Goal: Obtain resource: Download file/media

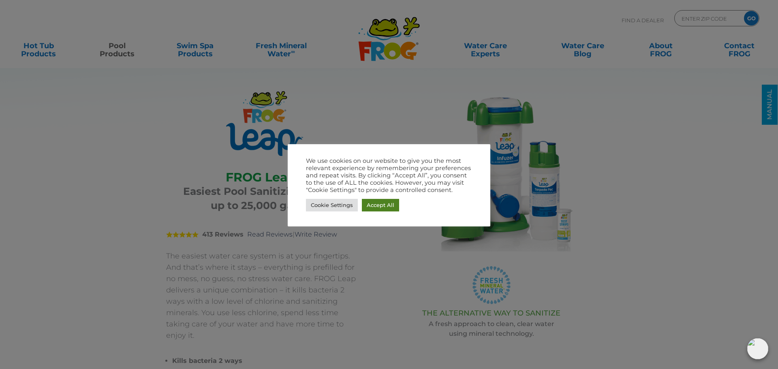
click at [385, 207] on link "Accept All" at bounding box center [380, 205] width 37 height 13
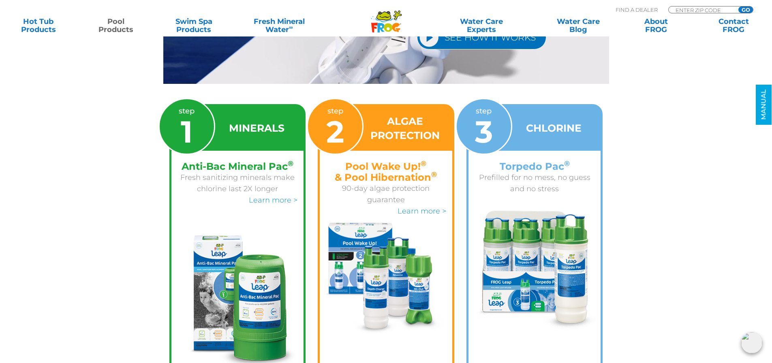
scroll to position [1296, 0]
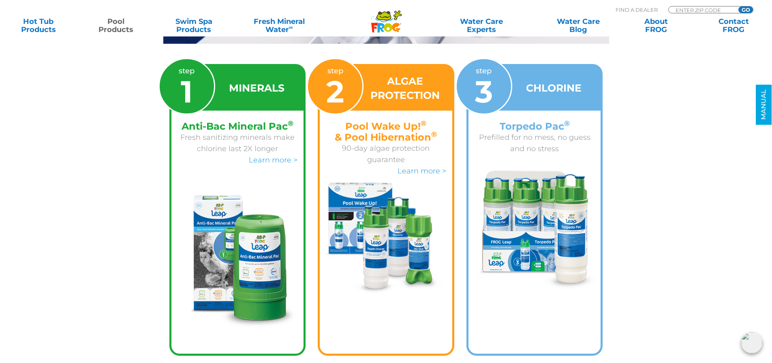
click at [517, 218] on img at bounding box center [535, 231] width 126 height 120
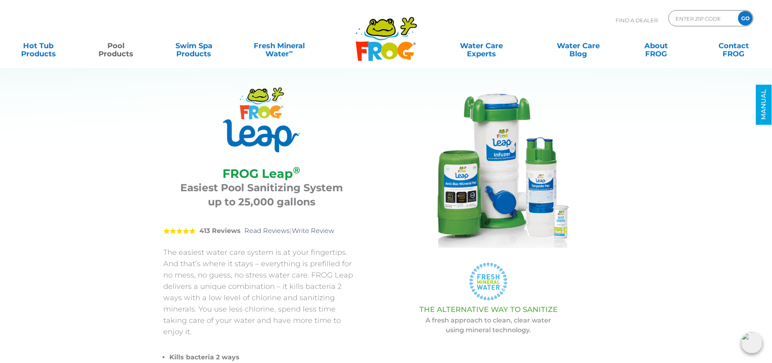
scroll to position [0, 0]
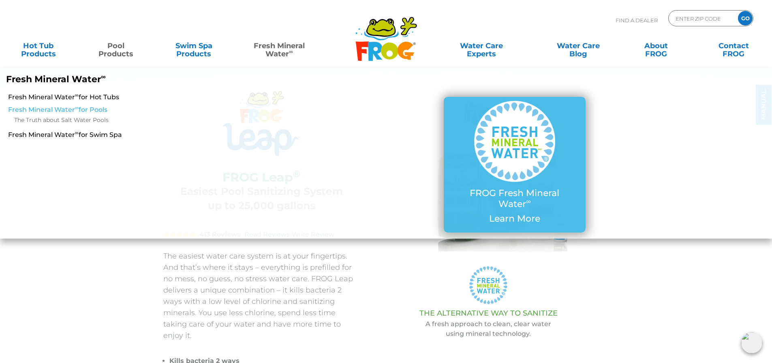
click at [83, 111] on link "Fresh Mineral Water ∞ for Pools" at bounding box center [132, 109] width 249 height 9
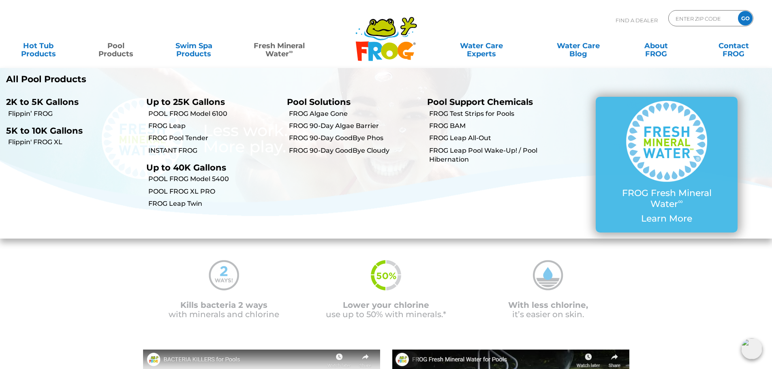
click at [121, 47] on link "Pool Products" at bounding box center [116, 46] width 60 height 16
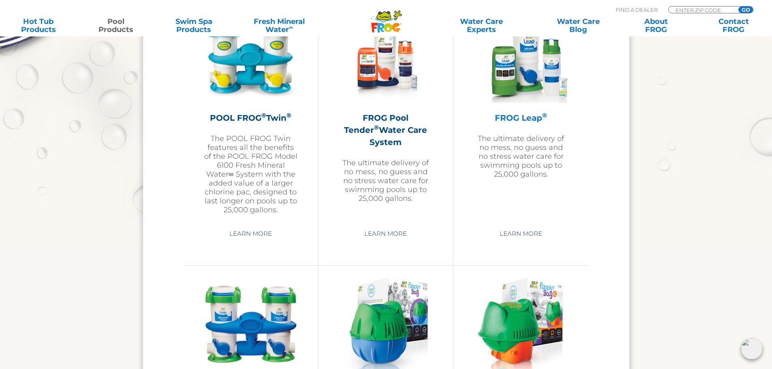
scroll to position [1499, 0]
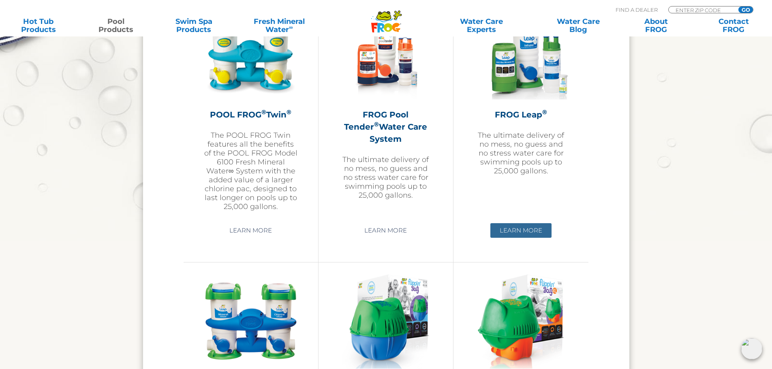
click at [528, 232] on link "Learn More" at bounding box center [520, 230] width 61 height 15
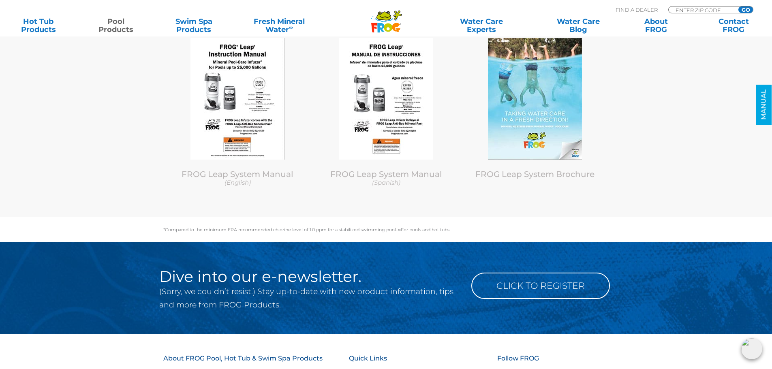
scroll to position [4047, 0]
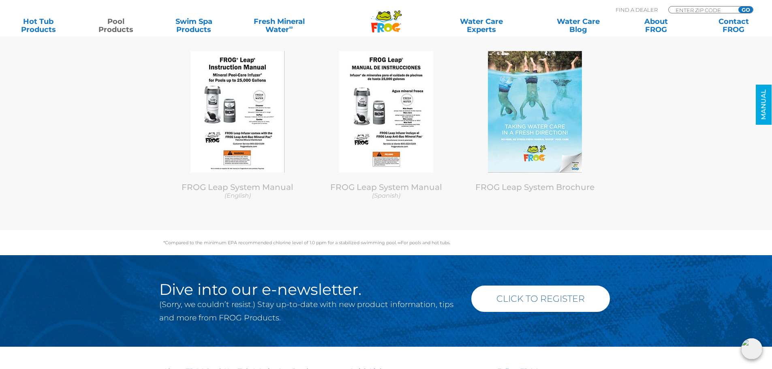
click at [534, 292] on link "Click to Register" at bounding box center [540, 299] width 139 height 26
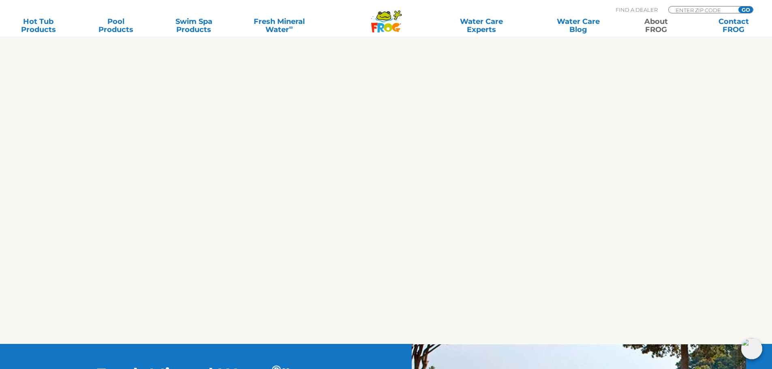
scroll to position [891, 0]
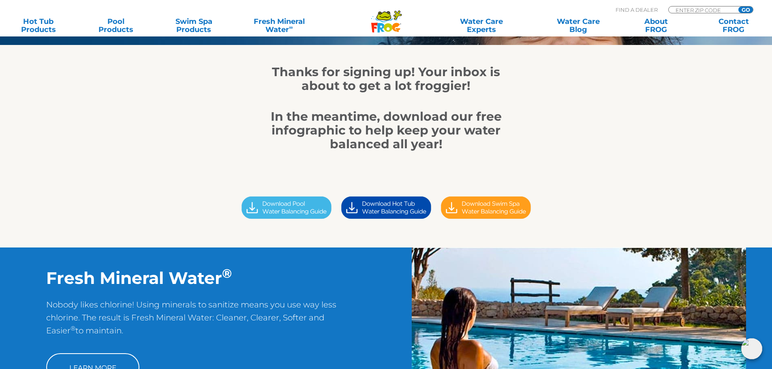
scroll to position [162, 0]
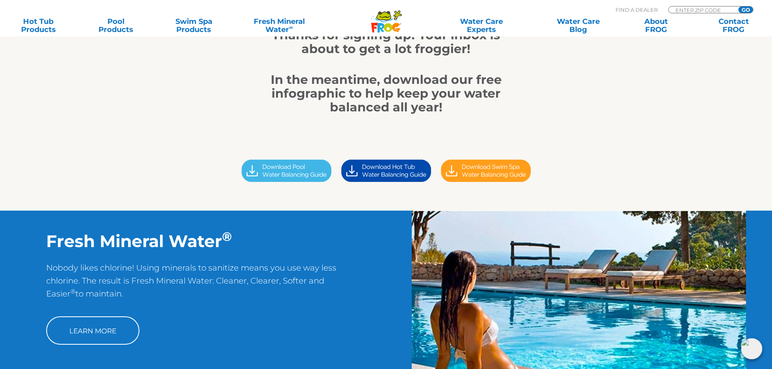
click at [286, 171] on img at bounding box center [287, 171] width 100 height 28
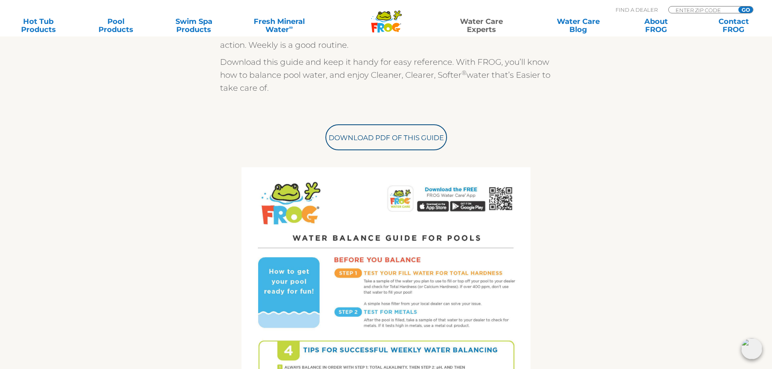
scroll to position [243, 0]
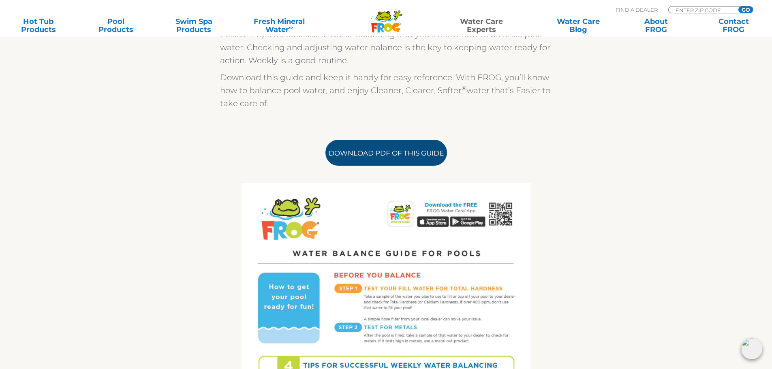
click at [367, 148] on link "Download PDF of this Guide" at bounding box center [386, 153] width 122 height 26
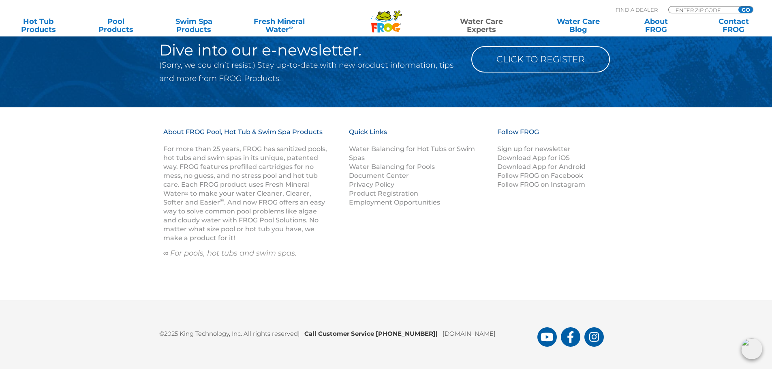
scroll to position [1087, 0]
